Goal: Find specific page/section: Find specific page/section

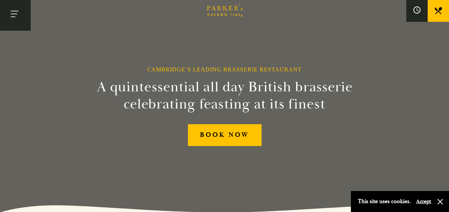
click at [20, 12] on button "Toggle navigation" at bounding box center [15, 15] width 30 height 30
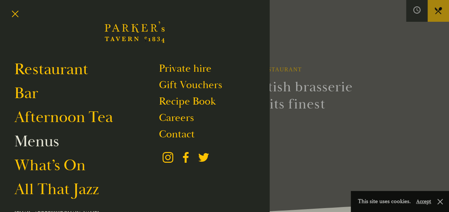
click at [48, 144] on link "Menus" at bounding box center [36, 141] width 45 height 20
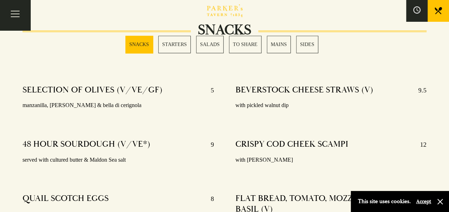
scroll to position [251, 0]
click at [283, 43] on link "MAINS" at bounding box center [279, 44] width 24 height 17
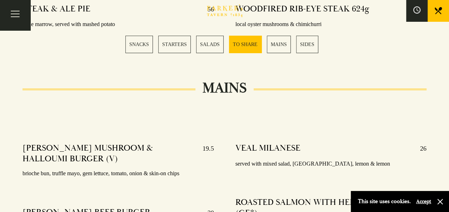
scroll to position [1182, 0]
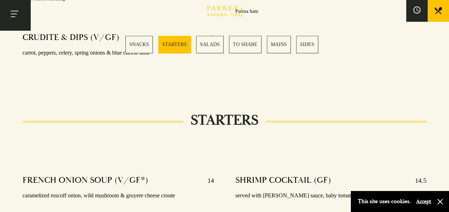
scroll to position [251, 0]
